Goal: Book appointment/travel/reservation

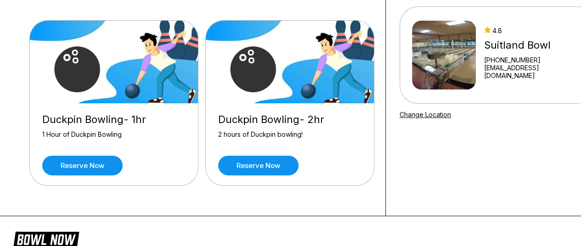
scroll to position [80, 0]
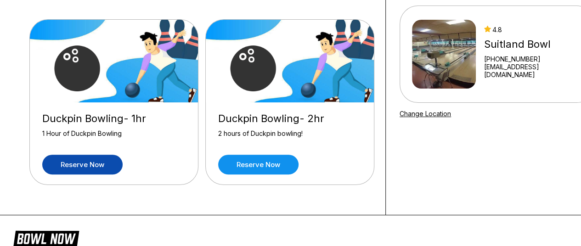
click at [115, 164] on link "Reserve now" at bounding box center [82, 165] width 80 height 20
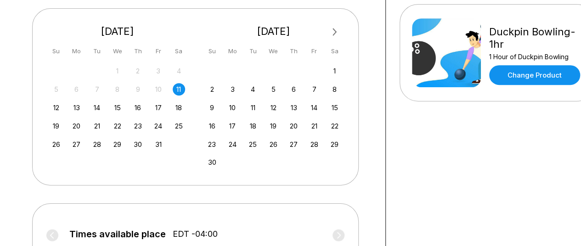
scroll to position [206, 0]
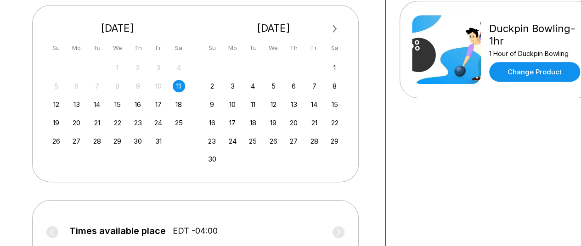
click at [178, 83] on div "11" at bounding box center [179, 86] width 12 height 12
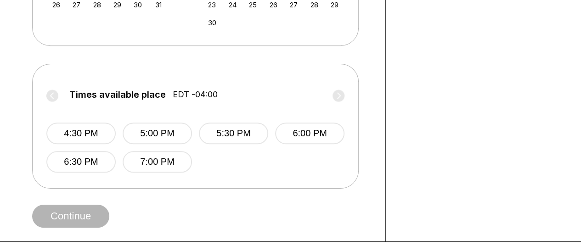
scroll to position [343, 0]
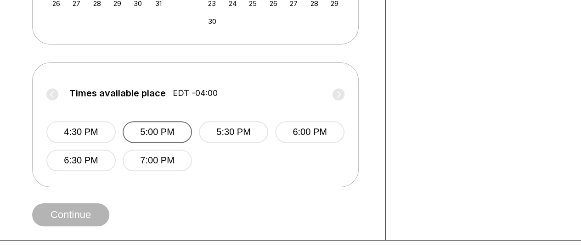
click at [171, 137] on button "5:00 PM" at bounding box center [157, 132] width 69 height 22
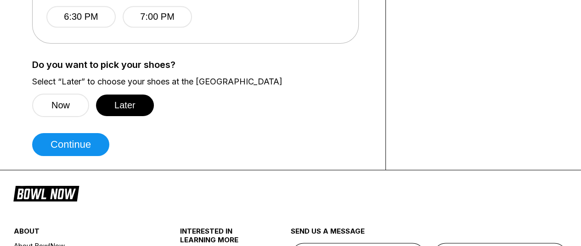
scroll to position [485, 0]
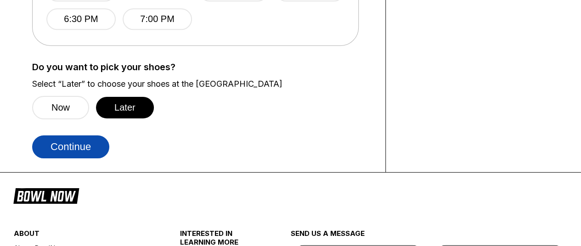
click at [79, 156] on button "Continue" at bounding box center [70, 146] width 77 height 23
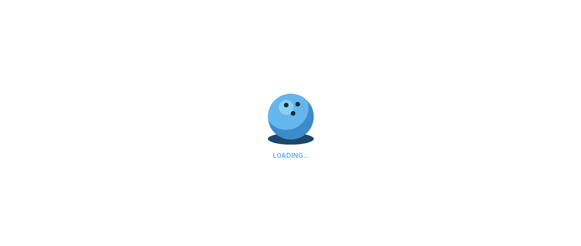
select select "**"
